Goal: Information Seeking & Learning: Learn about a topic

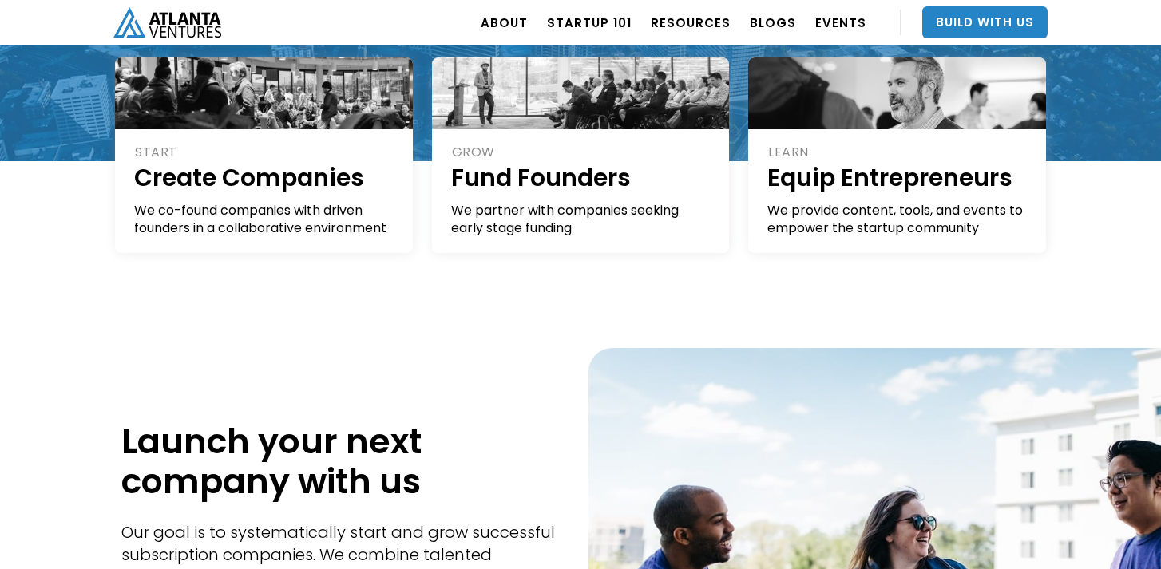
scroll to position [380, 0]
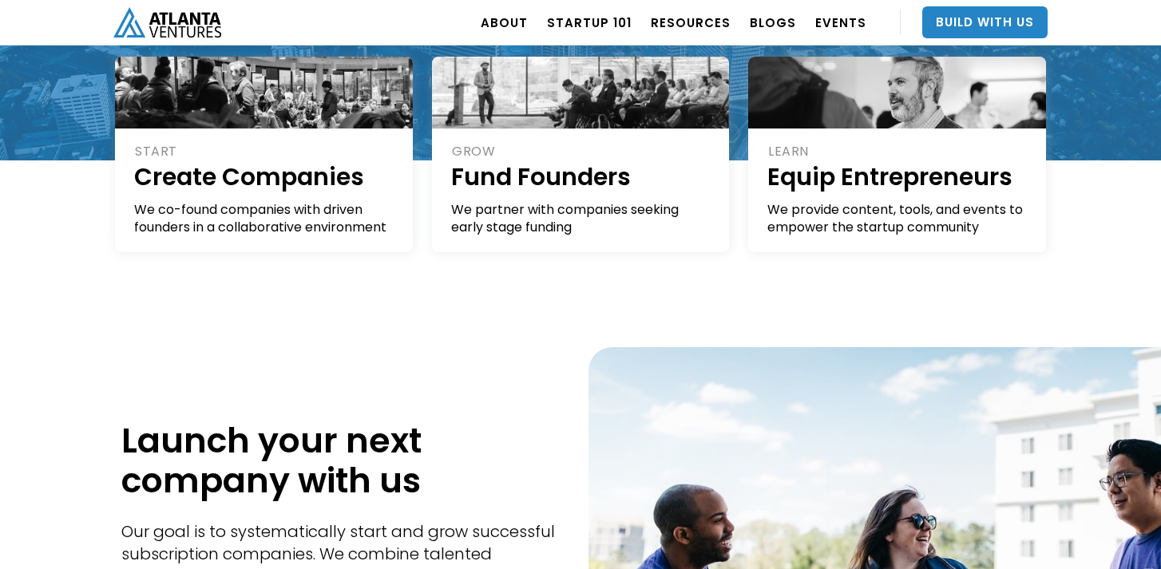
click at [579, 256] on div "GROW Fund Founders We partner with companies seeking early stage funding Raise …" at bounding box center [580, 176] width 317 height 239
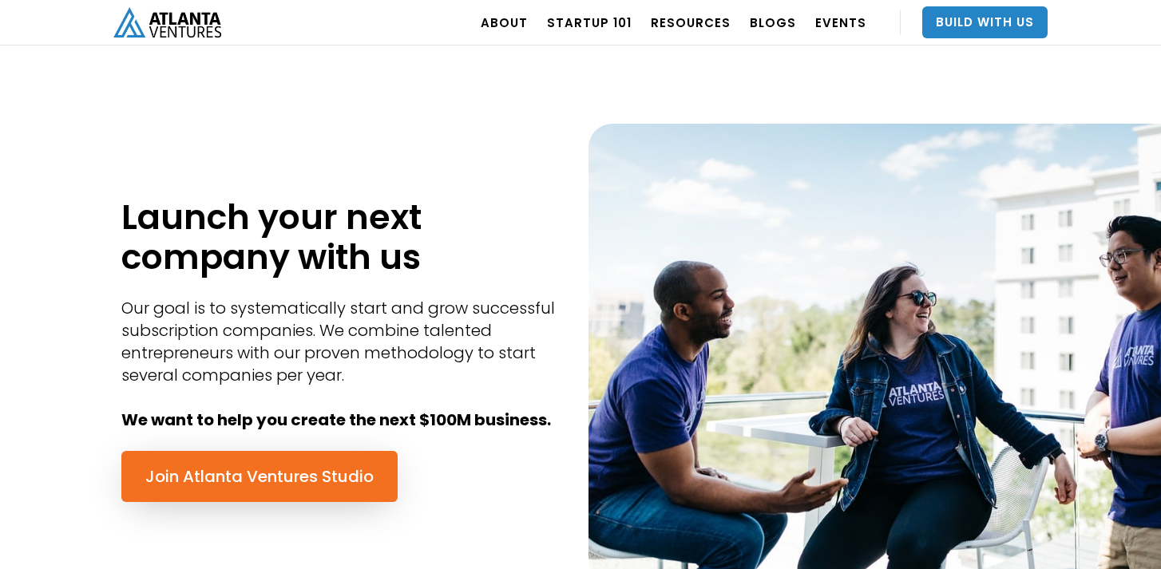
scroll to position [603, 0]
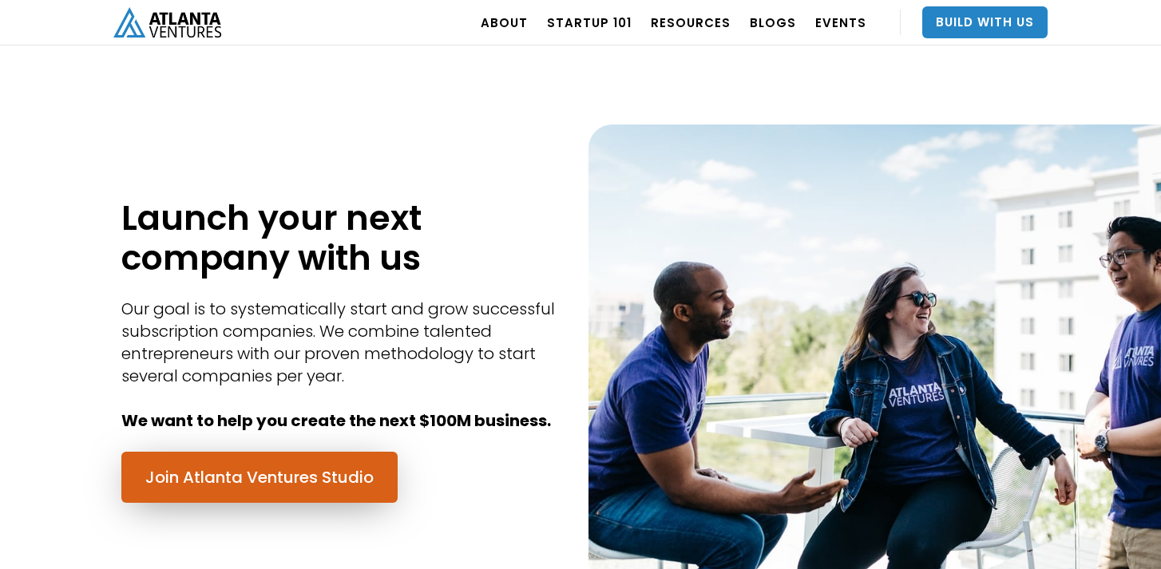
click at [247, 465] on link "Join Atlanta Ventures Studio" at bounding box center [259, 477] width 276 height 51
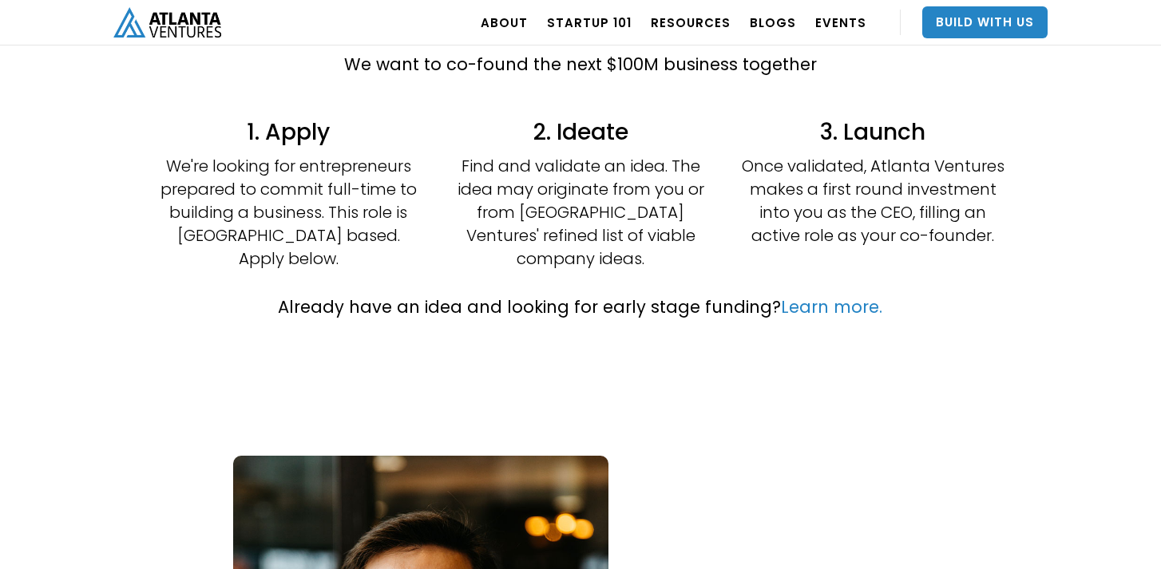
scroll to position [470, 0]
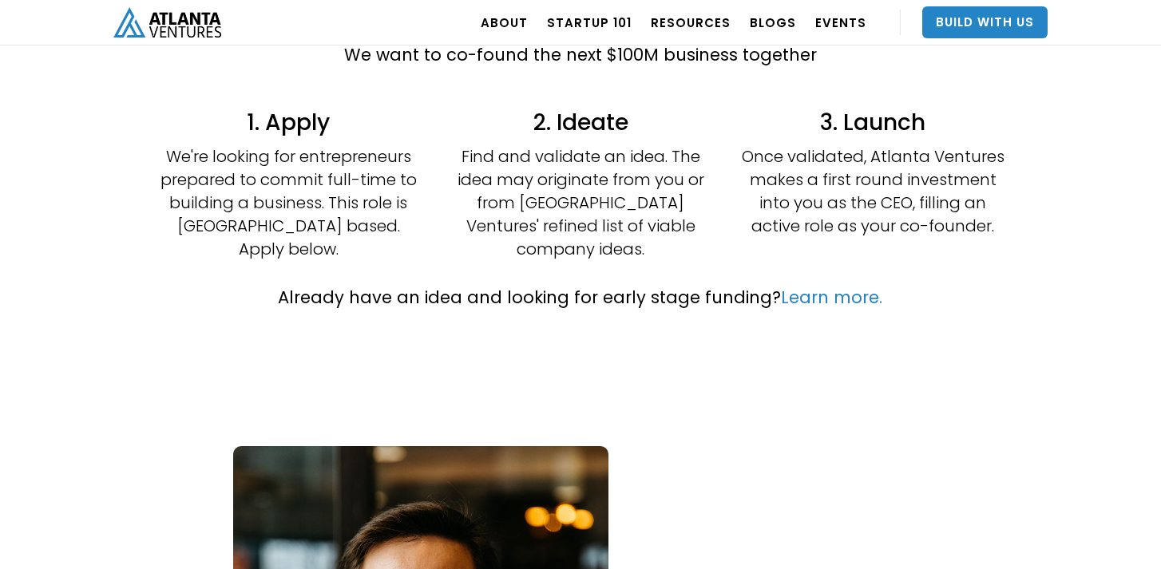
click at [889, 169] on p "Once validated, Atlanta Ventures makes a first round investment into you as the…" at bounding box center [872, 191] width 263 height 93
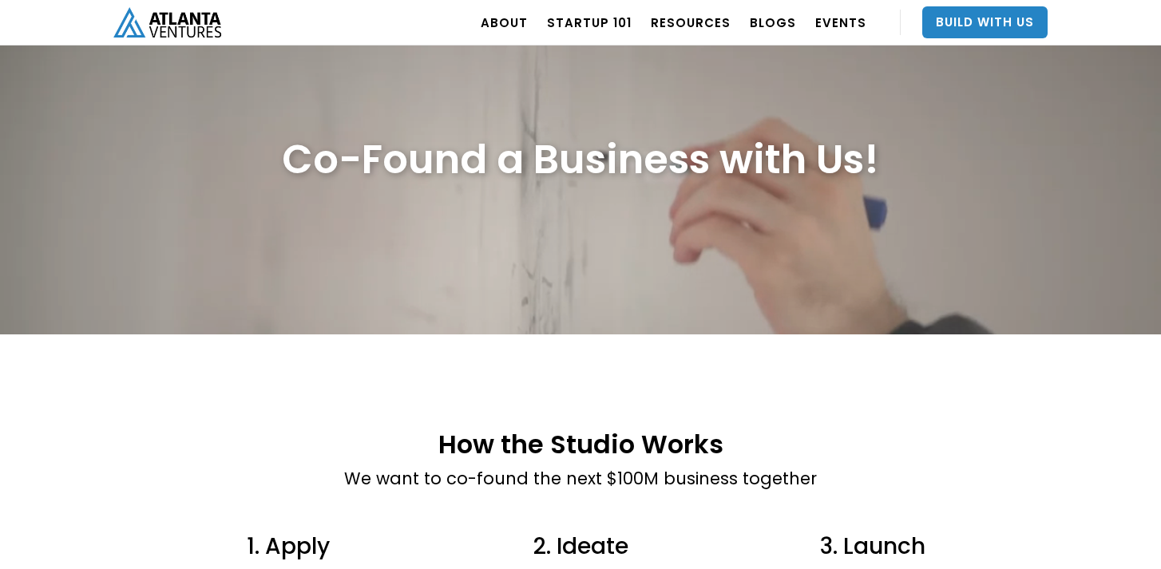
scroll to position [0, 0]
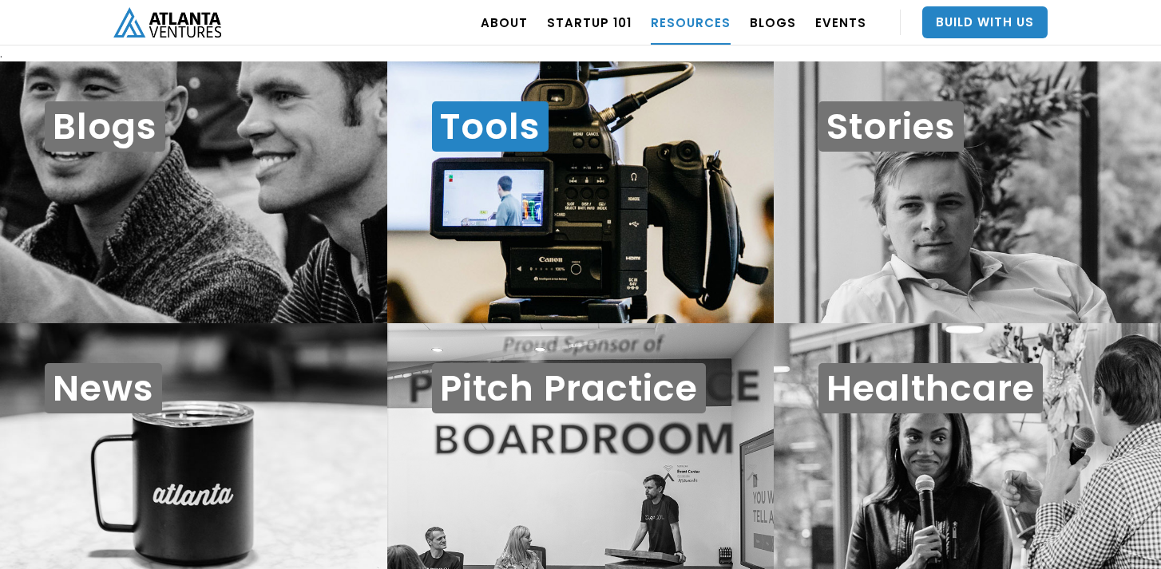
scroll to position [16, 0]
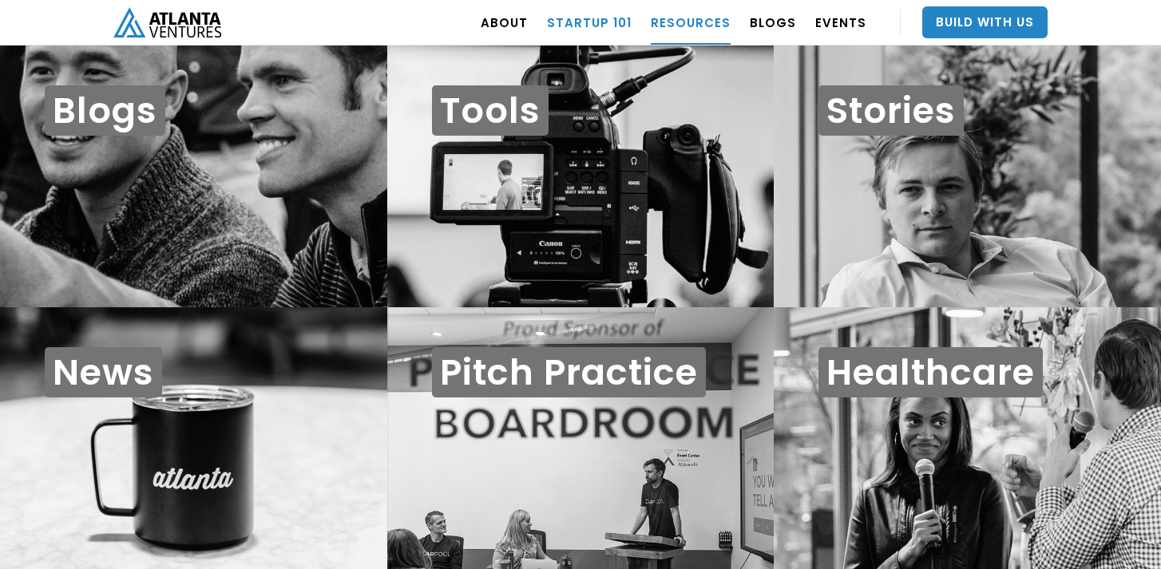
click at [596, 13] on link "Startup 101" at bounding box center [589, 22] width 85 height 45
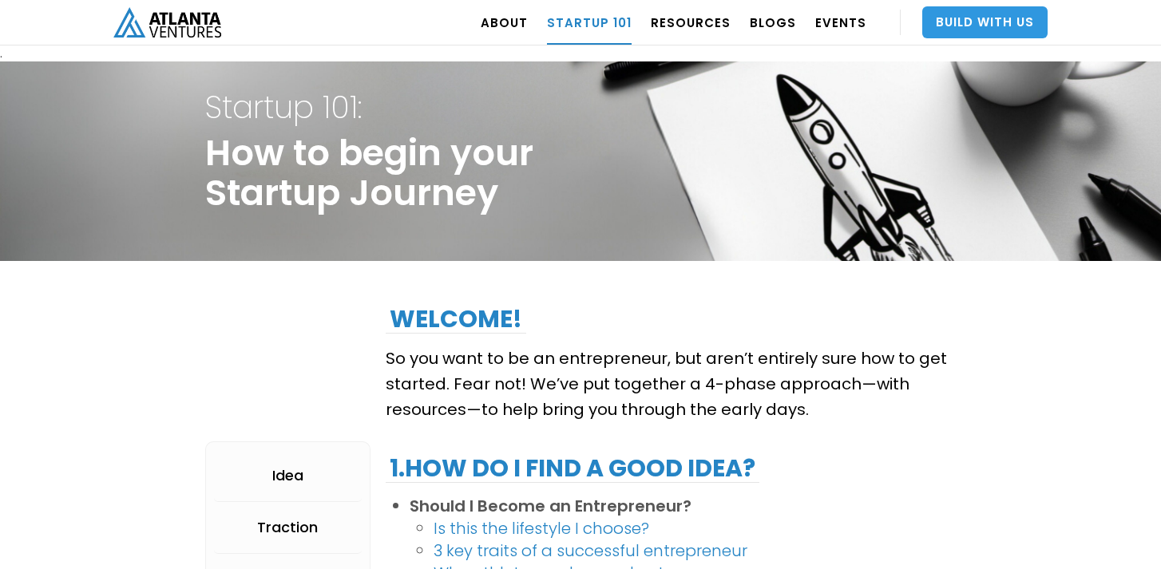
click at [1003, 21] on link "Build With Us" at bounding box center [984, 22] width 125 height 32
